Goal: Find contact information: Find contact information

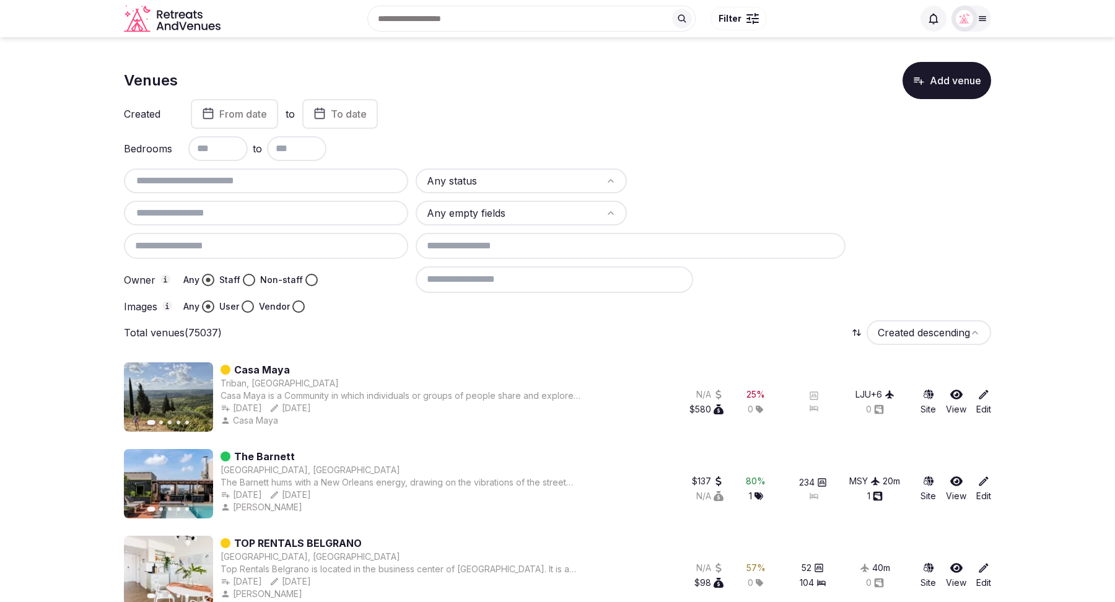
click at [295, 307] on button "Vendor" at bounding box center [298, 306] width 12 height 12
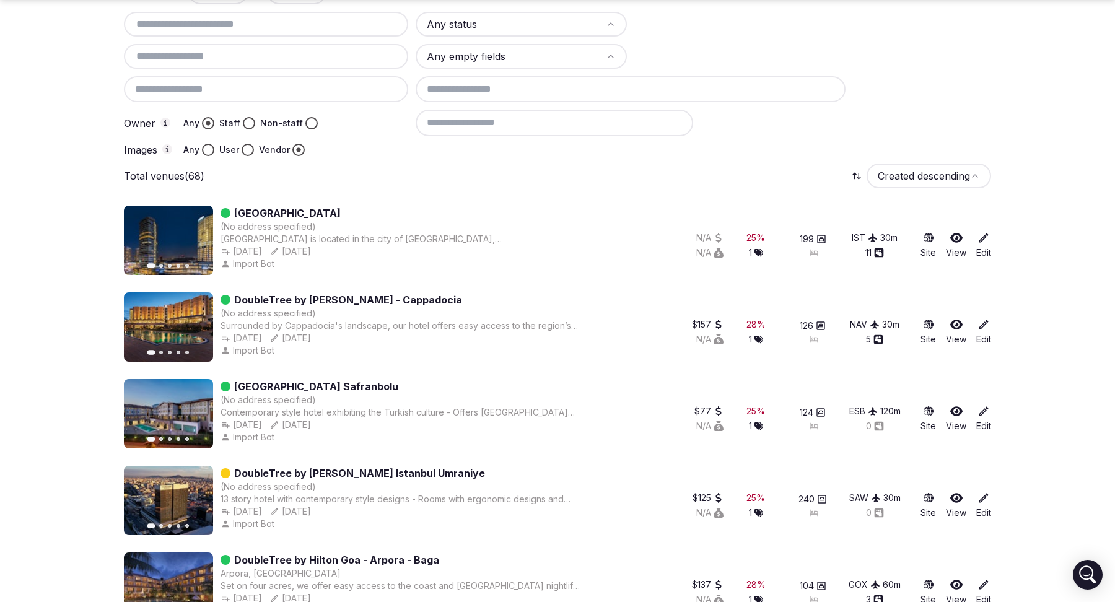
scroll to position [183, 0]
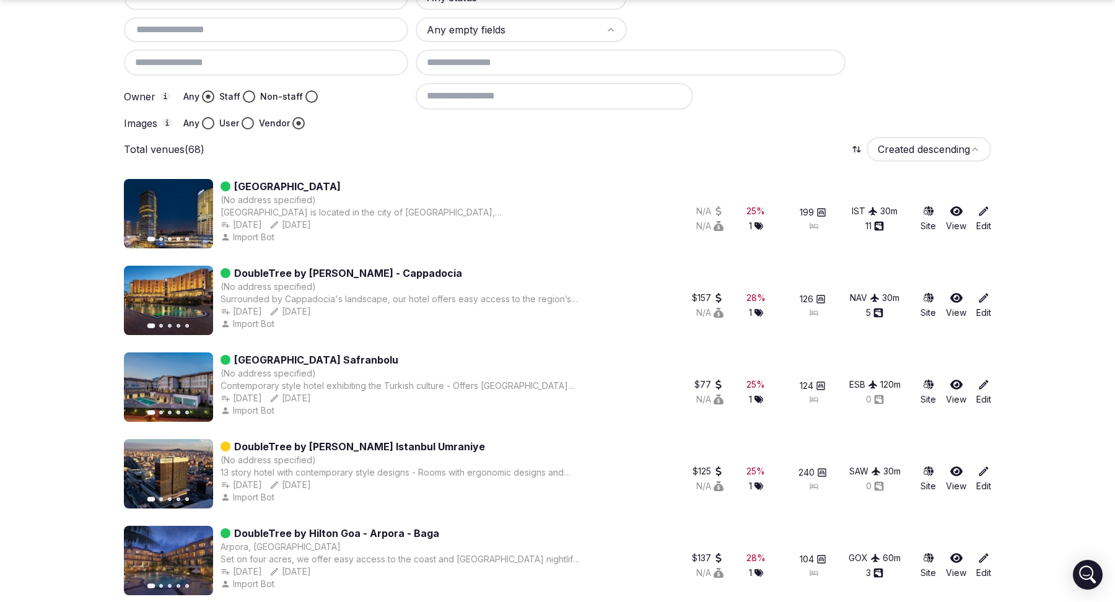
click at [198, 216] on icon "button" at bounding box center [196, 214] width 10 height 10
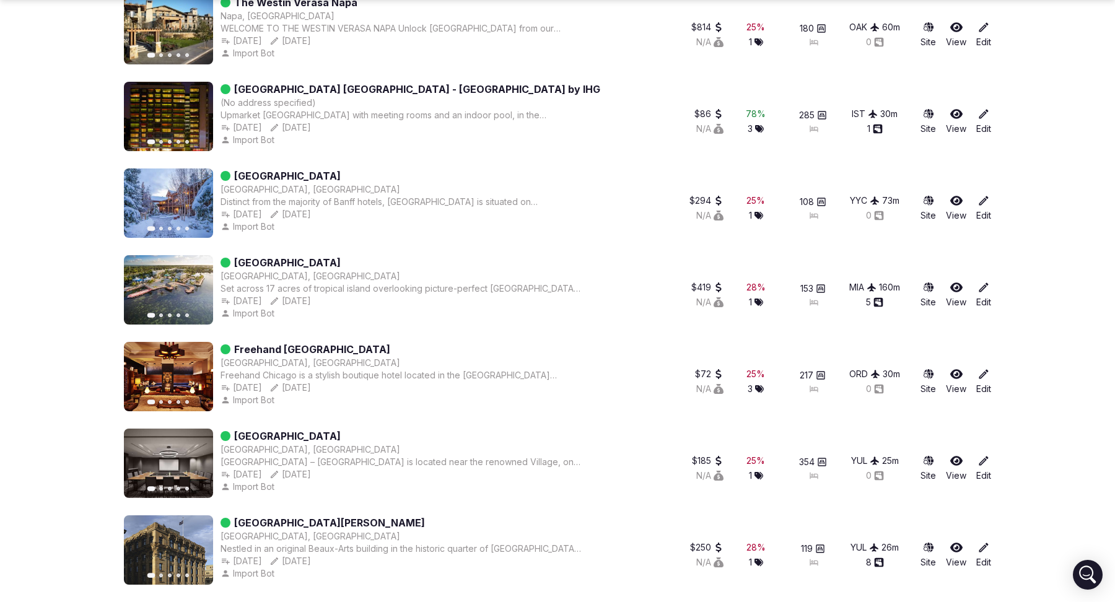
scroll to position [4185, 0]
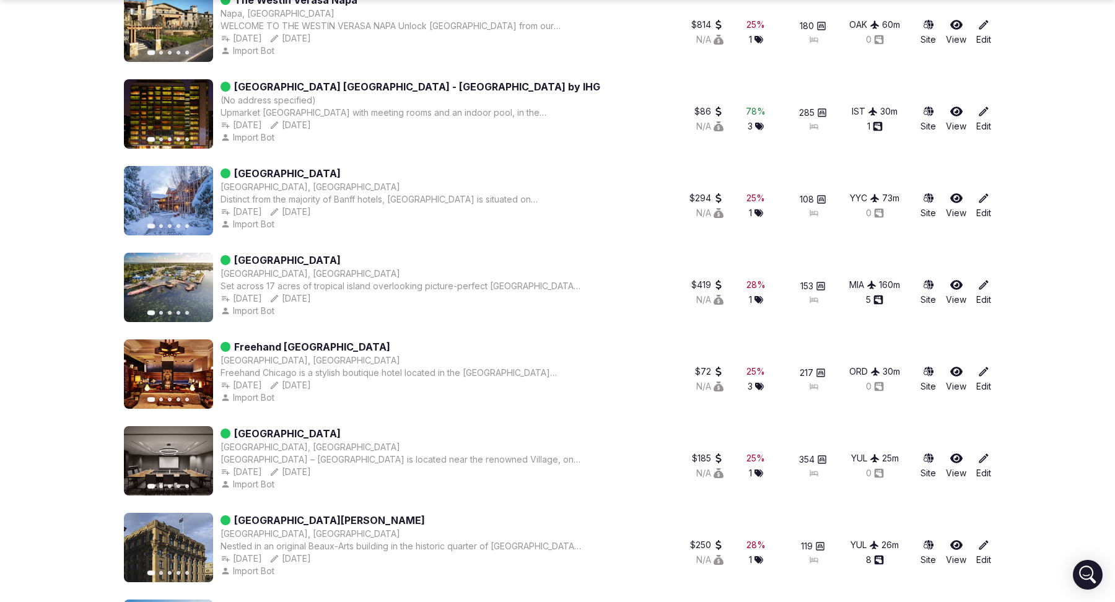
click at [194, 201] on icon "button" at bounding box center [196, 201] width 10 height 10
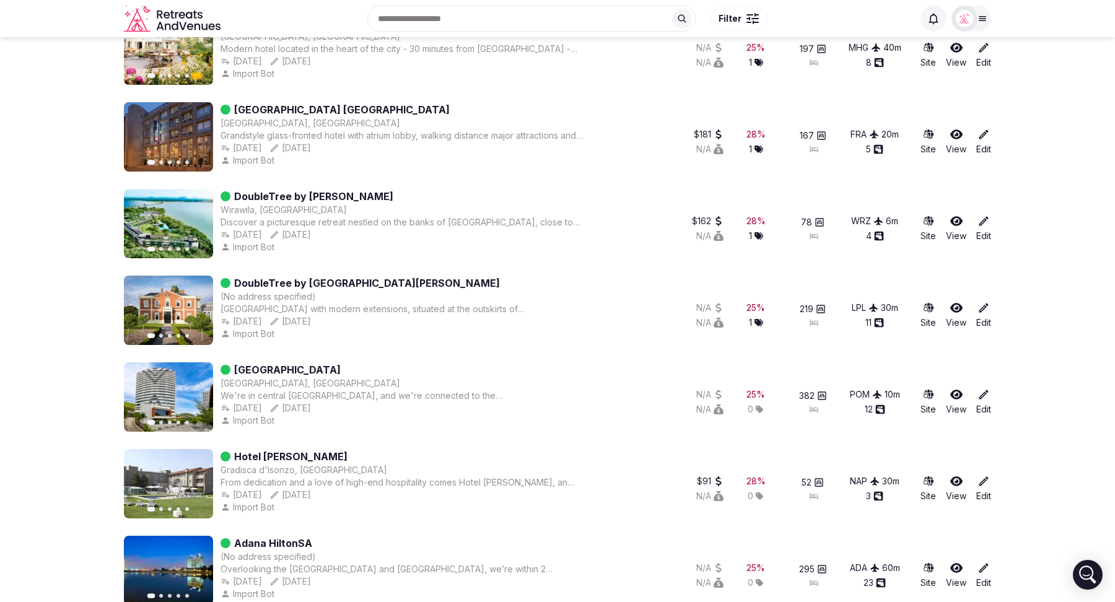
scroll to position [0, 0]
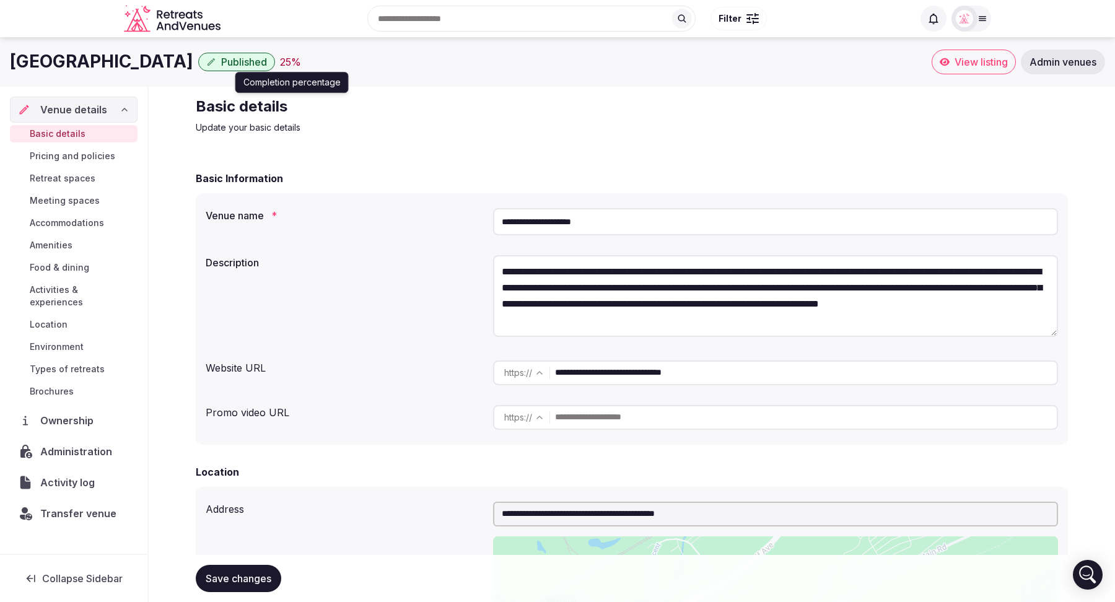
click at [301, 58] on div "25 %" at bounding box center [290, 62] width 21 height 15
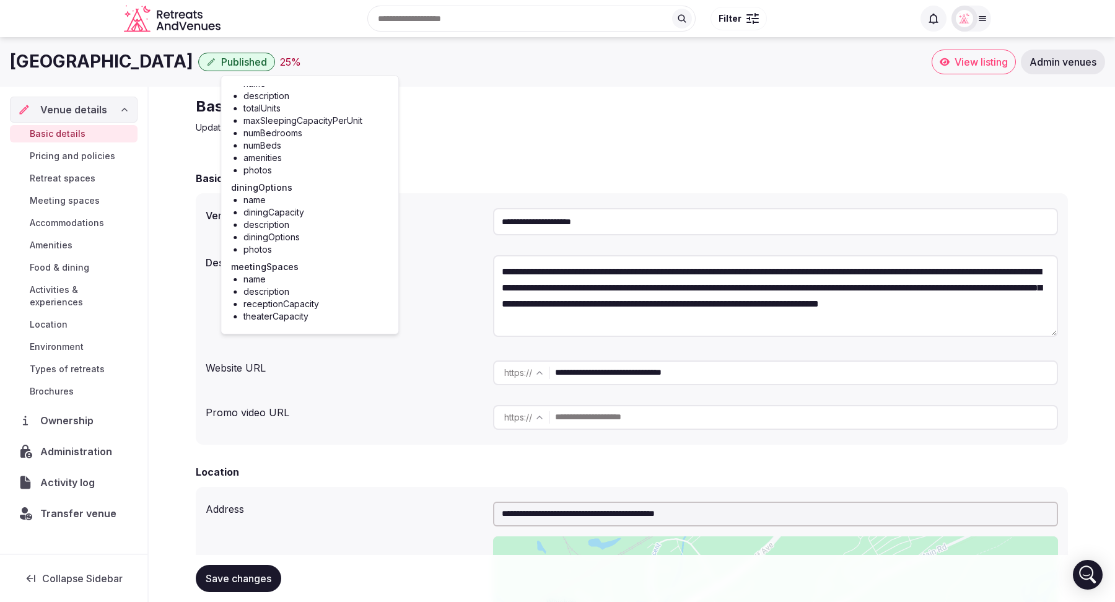
scroll to position [203, 0]
click at [451, 121] on p "Update your basic details" at bounding box center [404, 127] width 416 height 12
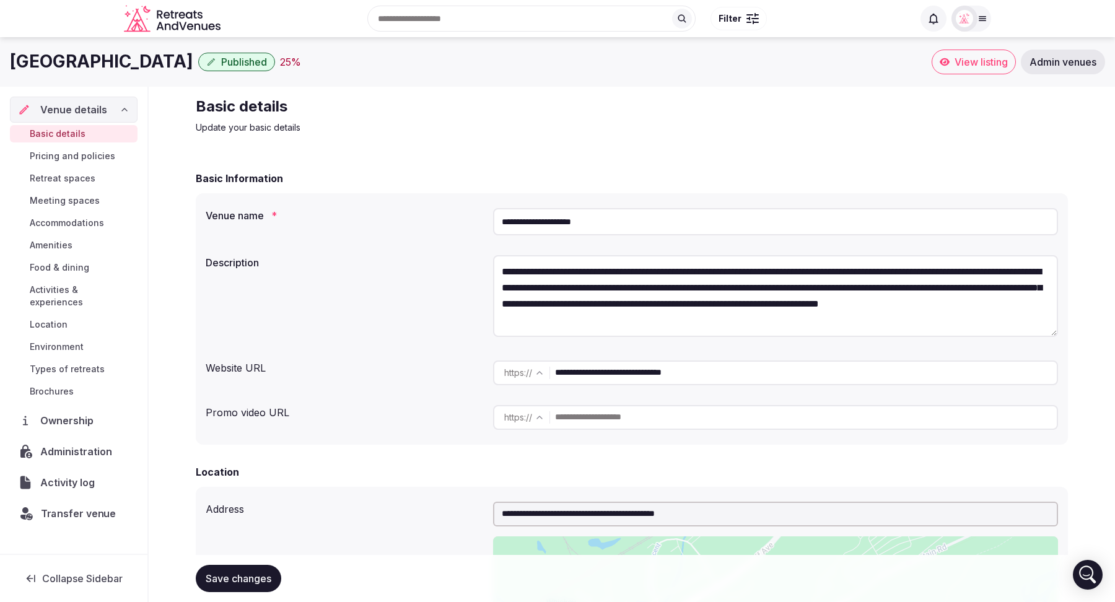
click at [67, 506] on span "Transfer venue" at bounding box center [79, 513] width 76 height 15
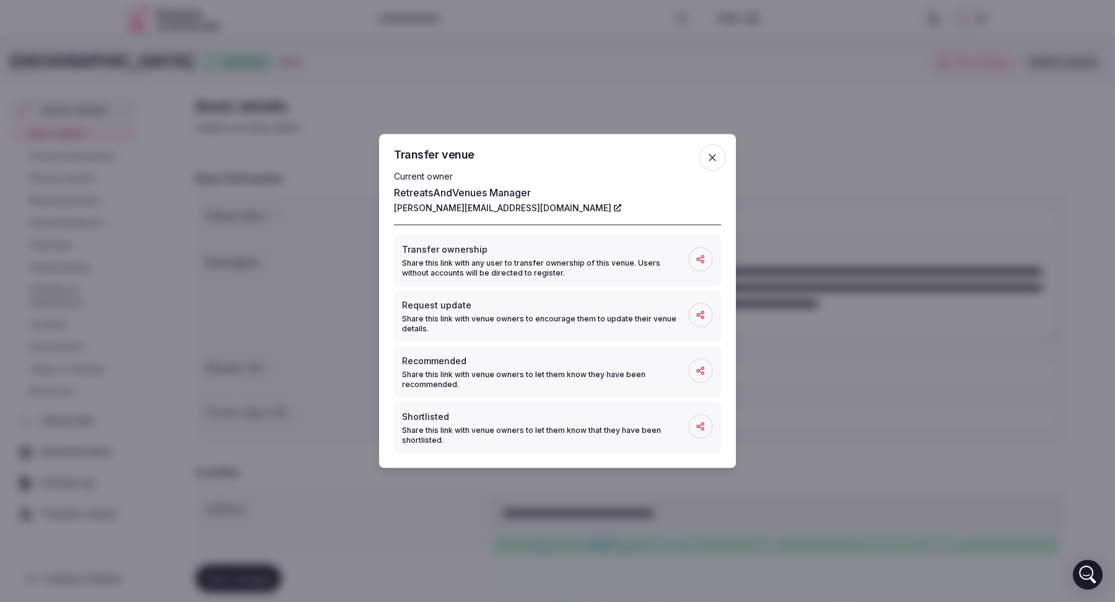
click at [715, 157] on icon "button" at bounding box center [712, 158] width 12 height 12
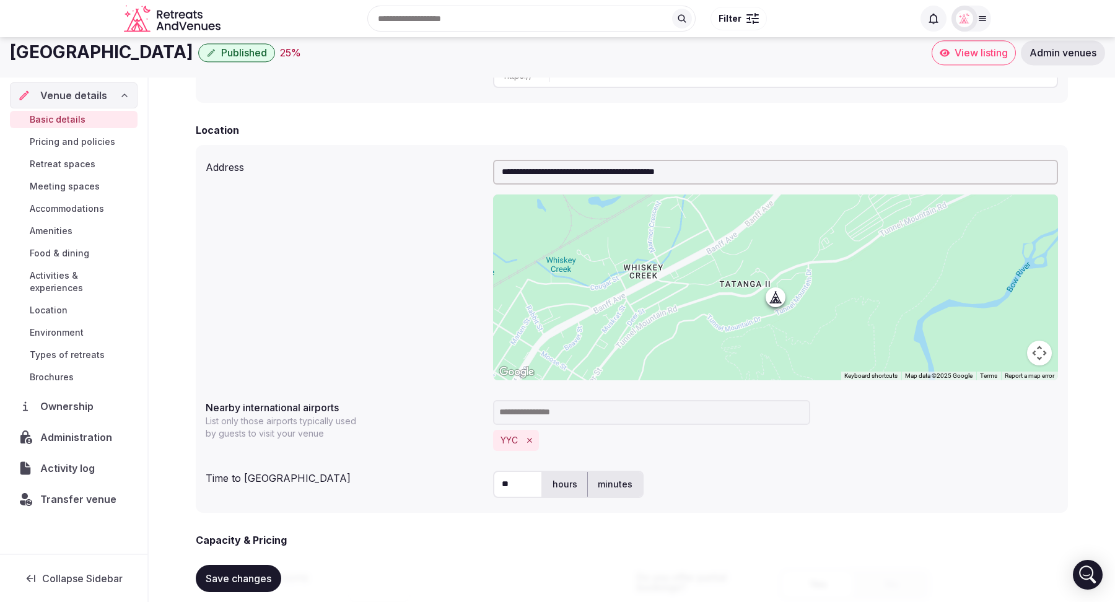
scroll to position [0, 0]
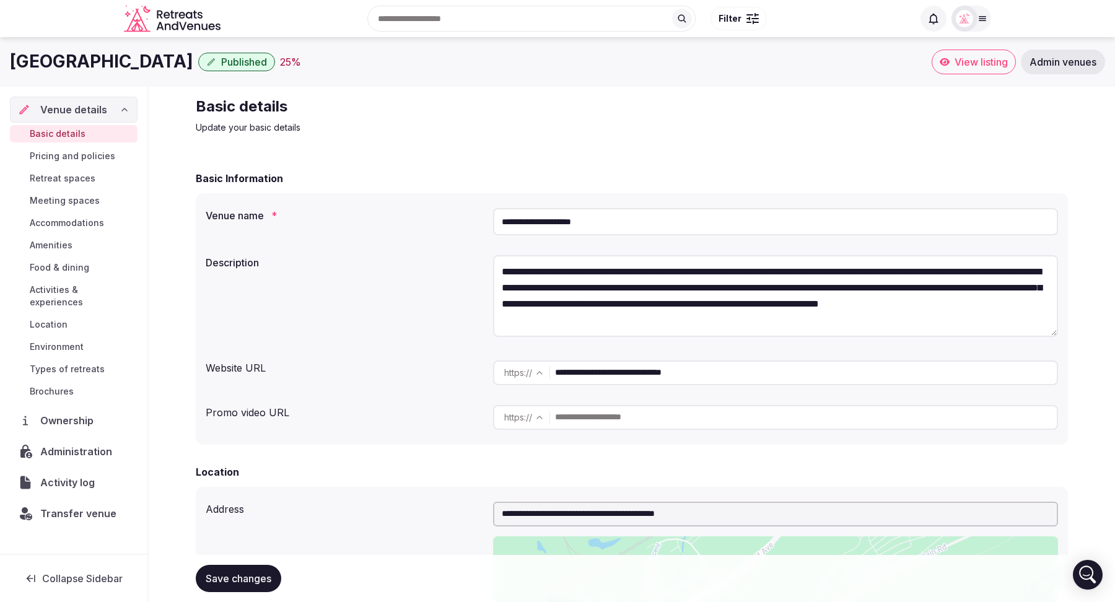
click at [81, 154] on span "Pricing and policies" at bounding box center [72, 156] width 85 height 12
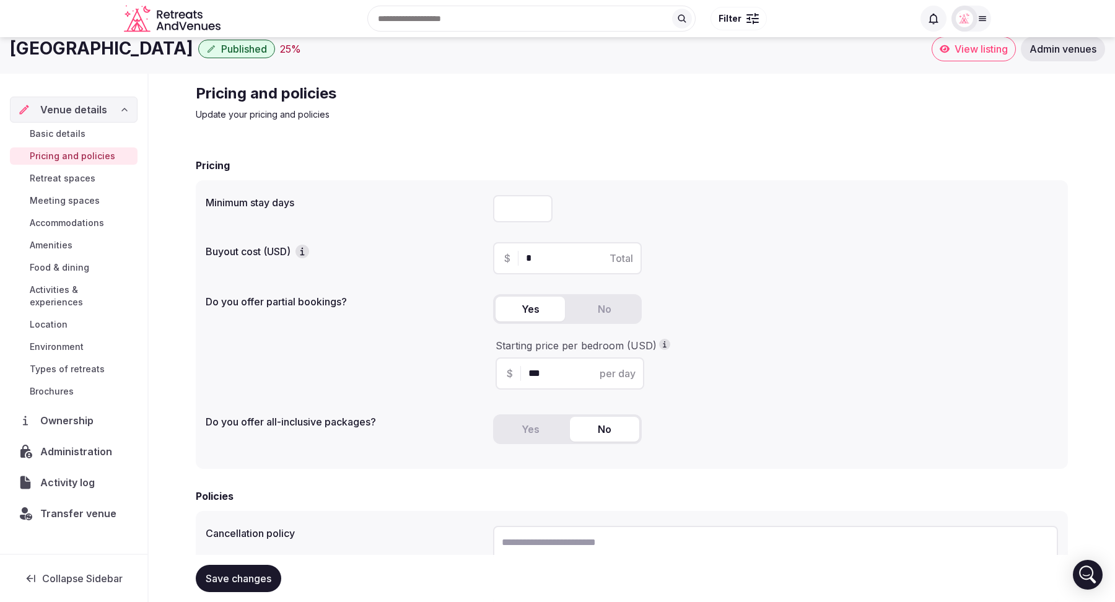
scroll to position [11, 0]
click at [67, 413] on span "Ownership" at bounding box center [69, 420] width 58 height 15
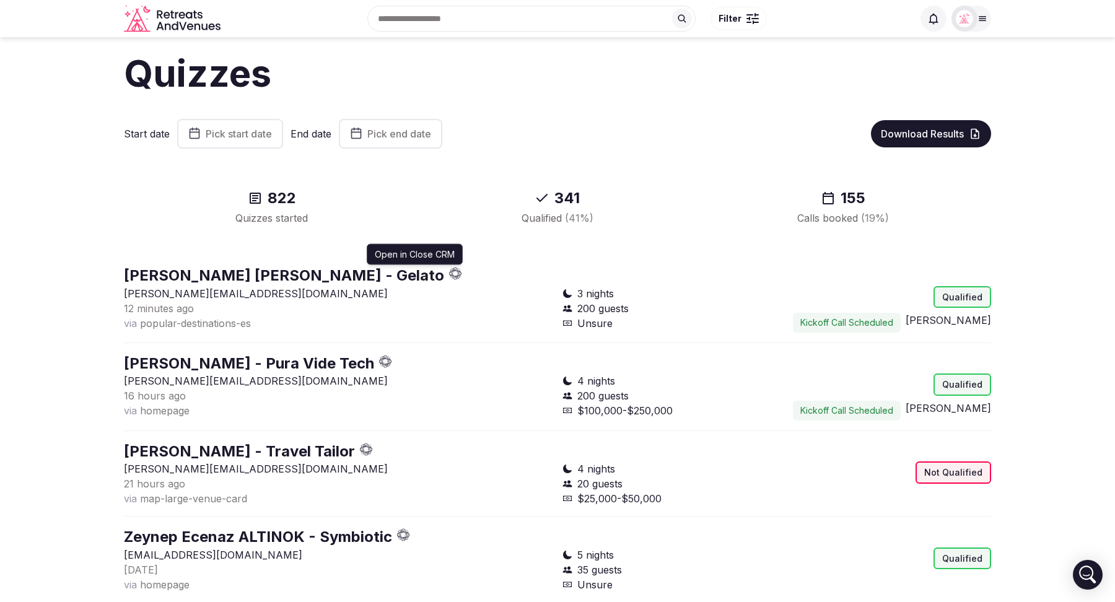
click at [455, 276] on icon "button" at bounding box center [457, 276] width 5 height 2
drag, startPoint x: 247, startPoint y: 294, endPoint x: 192, endPoint y: 293, distance: 55.1
click at [192, 293] on p "[PERSON_NAME][EMAIL_ADDRESS][DOMAIN_NAME]" at bounding box center [338, 293] width 429 height 15
copy p "[DOMAIN_NAME]"
click at [87, 292] on section "Quizzes Start date Pick start date End date Pick end date Download Results 822 …" at bounding box center [557, 595] width 1115 height 1117
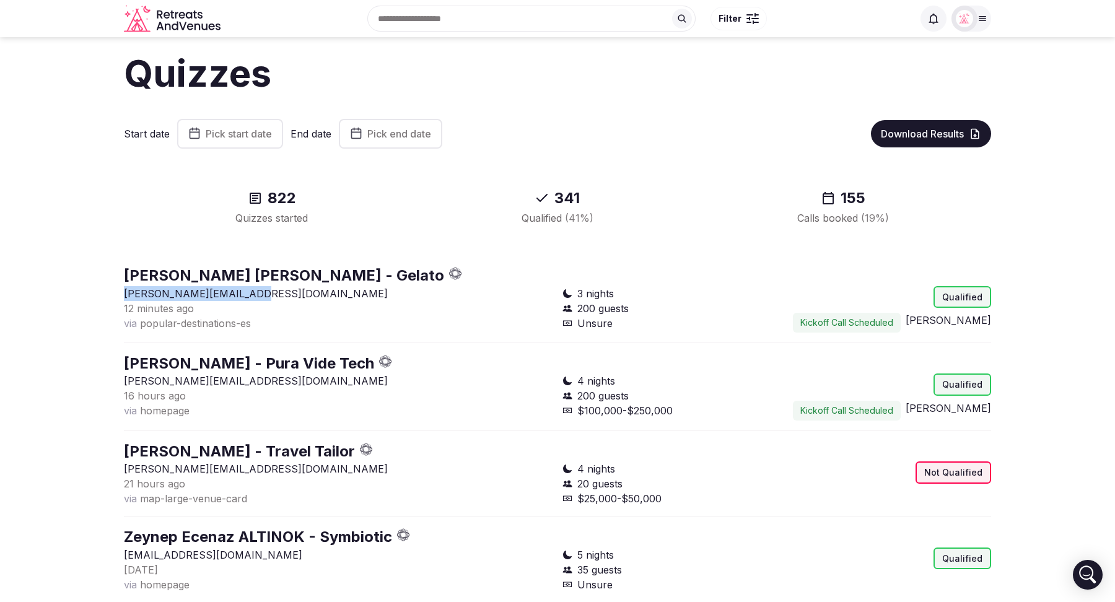
drag, startPoint x: 255, startPoint y: 295, endPoint x: 123, endPoint y: 297, distance: 131.9
click at [123, 297] on section "Quizzes Start date Pick start date End date Pick end date Download Results 822 …" at bounding box center [557, 595] width 1115 height 1117
copy p "[PERSON_NAME][EMAIL_ADDRESS][DOMAIN_NAME]"
click at [449, 274] on icon "button" at bounding box center [455, 273] width 13 height 13
